Goal: Task Accomplishment & Management: Use online tool/utility

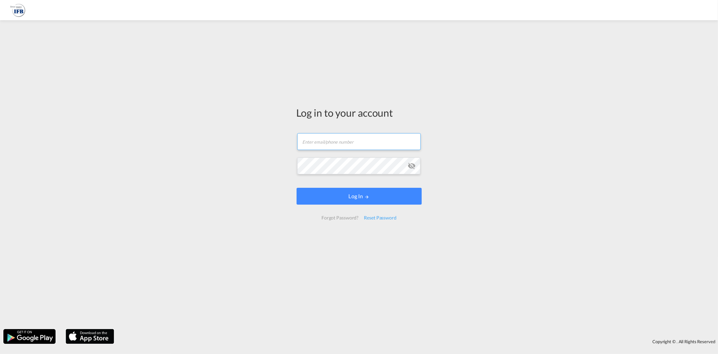
click at [317, 139] on input "text" at bounding box center [359, 141] width 124 height 17
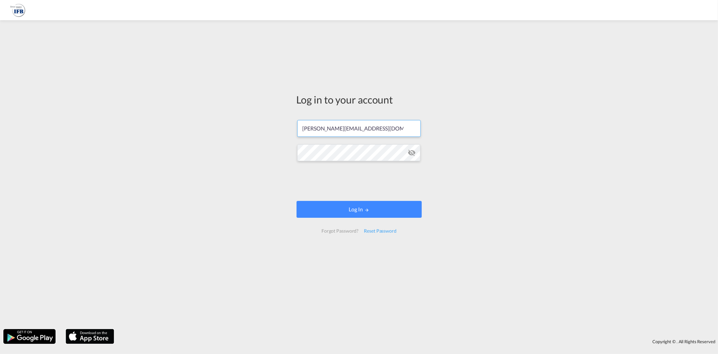
type input "[PERSON_NAME][EMAIL_ADDRESS][DOMAIN_NAME]"
click at [364, 209] on button "Log In" at bounding box center [359, 209] width 125 height 17
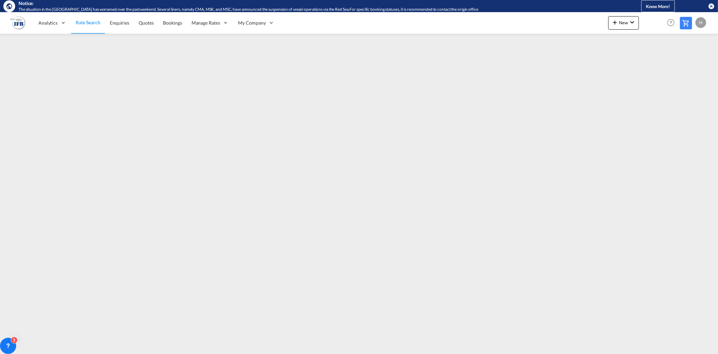
click at [85, 21] on span "Rate Search" at bounding box center [88, 23] width 25 height 6
click at [628, 24] on span "New" at bounding box center [623, 22] width 25 height 5
click at [609, 62] on span "Bookings" at bounding box center [605, 62] width 7 height 13
click at [88, 20] on span "Rate Search" at bounding box center [88, 23] width 24 height 6
click at [628, 22] on md-icon "icon-chevron-down" at bounding box center [632, 22] width 8 height 8
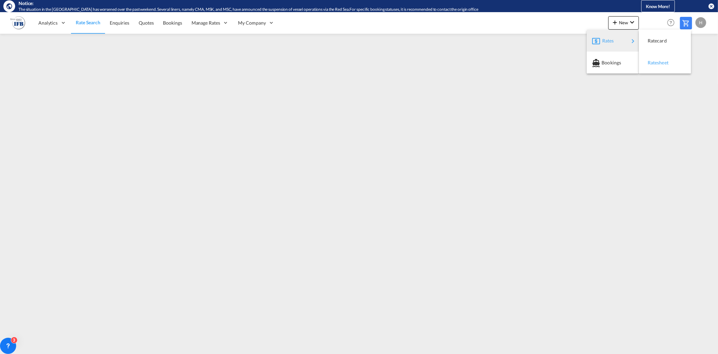
click at [655, 62] on span "Ratesheet" at bounding box center [651, 62] width 7 height 13
click at [89, 22] on span "Rate Search" at bounding box center [88, 23] width 24 height 6
